Goal: Information Seeking & Learning: Learn about a topic

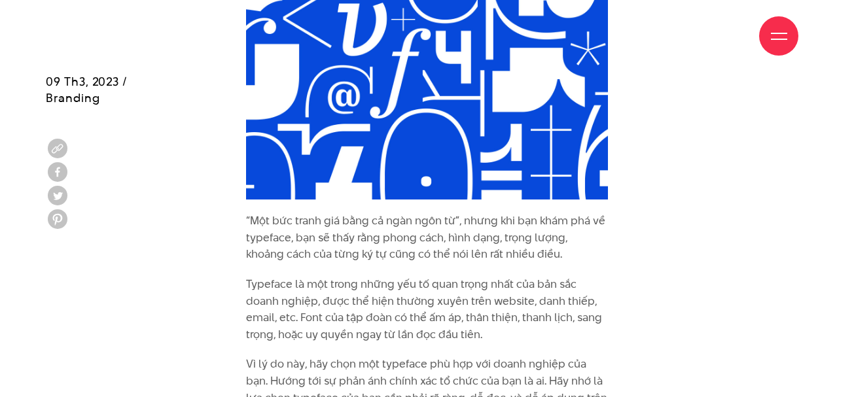
scroll to position [3076, 0]
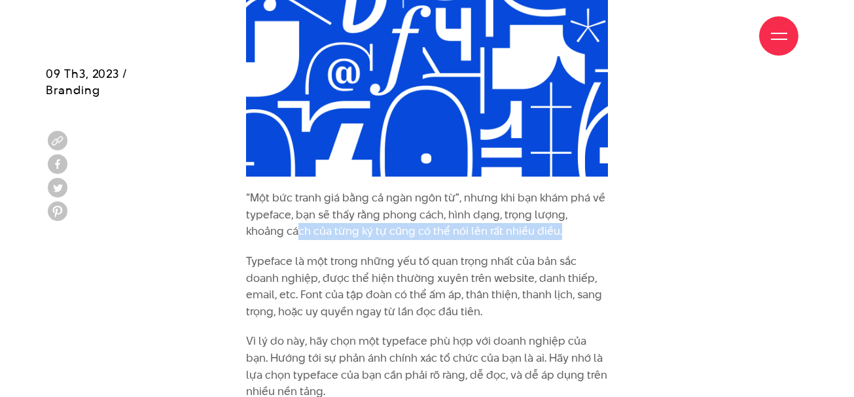
drag, startPoint x: 266, startPoint y: 207, endPoint x: 560, endPoint y: 217, distance: 293.4
click at [560, 217] on p "“Một bức tranh giá bằng cả ngàn ngôn từ”, nhưng khi bạn khám phá về typeface, b…" at bounding box center [427, 215] width 362 height 50
click at [558, 215] on p "“Một bức tranh giá bằng cả ngàn ngôn từ”, nhưng khi bạn khám phá về typeface, b…" at bounding box center [427, 215] width 362 height 50
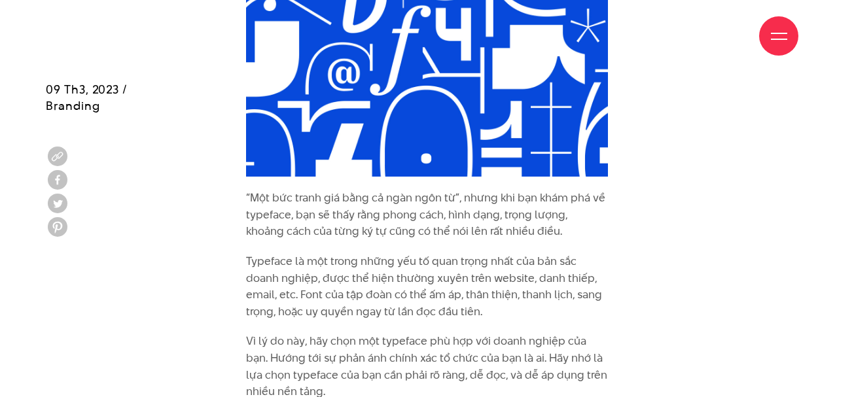
scroll to position [3142, 0]
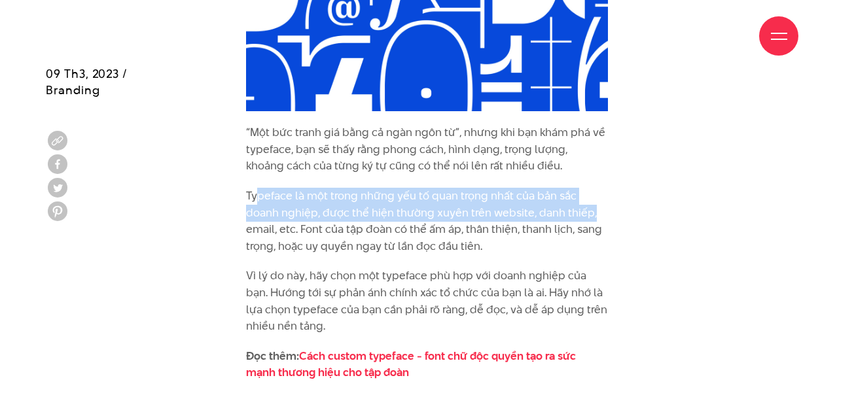
drag, startPoint x: 255, startPoint y: 178, endPoint x: 619, endPoint y: 197, distance: 363.8
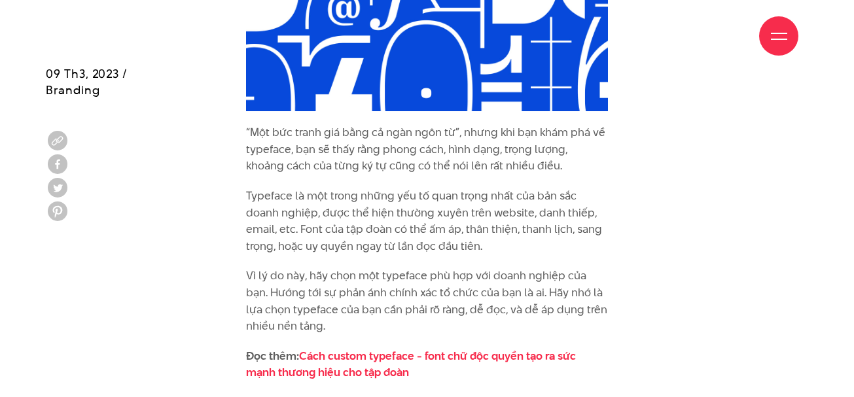
click at [309, 134] on p "“Một bức tranh giá bằng cả ngàn ngôn từ”, nhưng khi bạn khám phá về typeface, b…" at bounding box center [427, 149] width 362 height 50
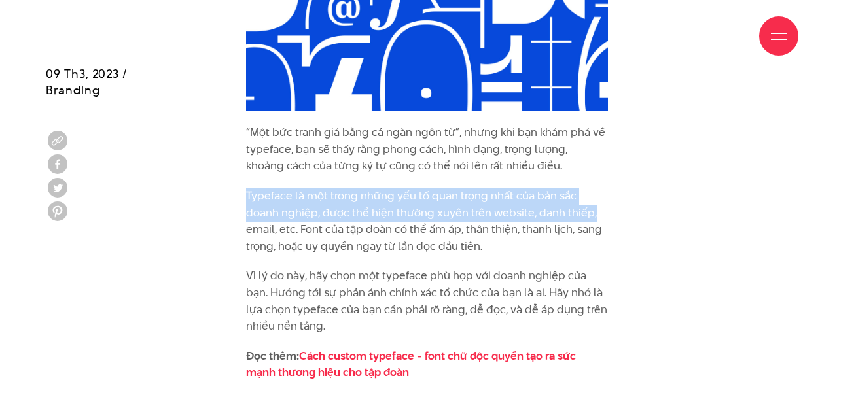
drag, startPoint x: 247, startPoint y: 177, endPoint x: 604, endPoint y: 185, distance: 356.8
click at [604, 188] on p "Typeface là một trong những yếu tố quan trọng nhất của bản sắc doanh nghiệp, đư…" at bounding box center [427, 221] width 362 height 67
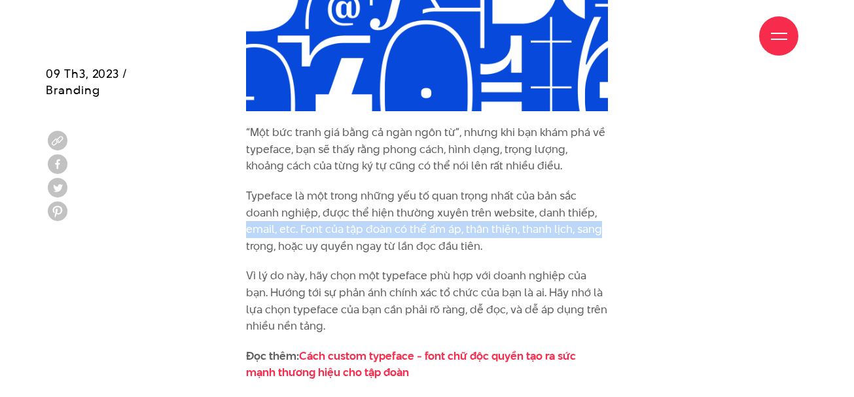
drag, startPoint x: 244, startPoint y: 208, endPoint x: 627, endPoint y: 207, distance: 382.9
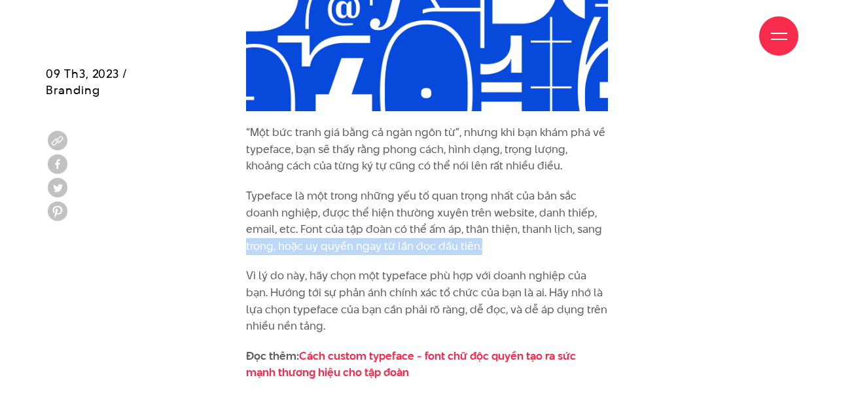
drag, startPoint x: 478, startPoint y: 226, endPoint x: 194, endPoint y: 225, distance: 284.1
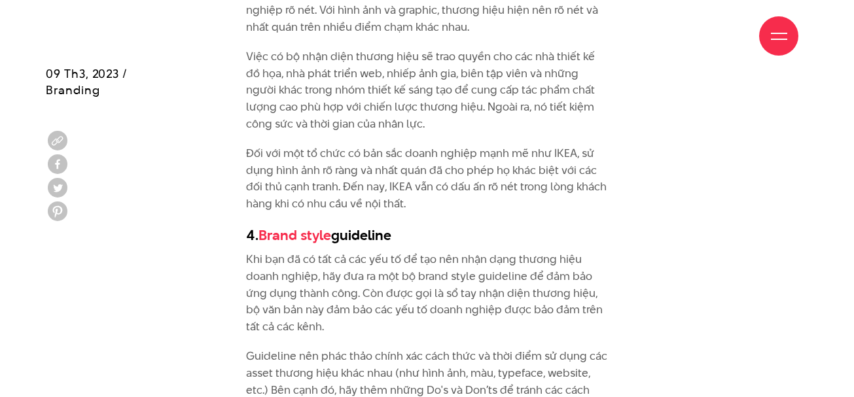
scroll to position [3993, 0]
